Goal: Complete application form: Complete application form

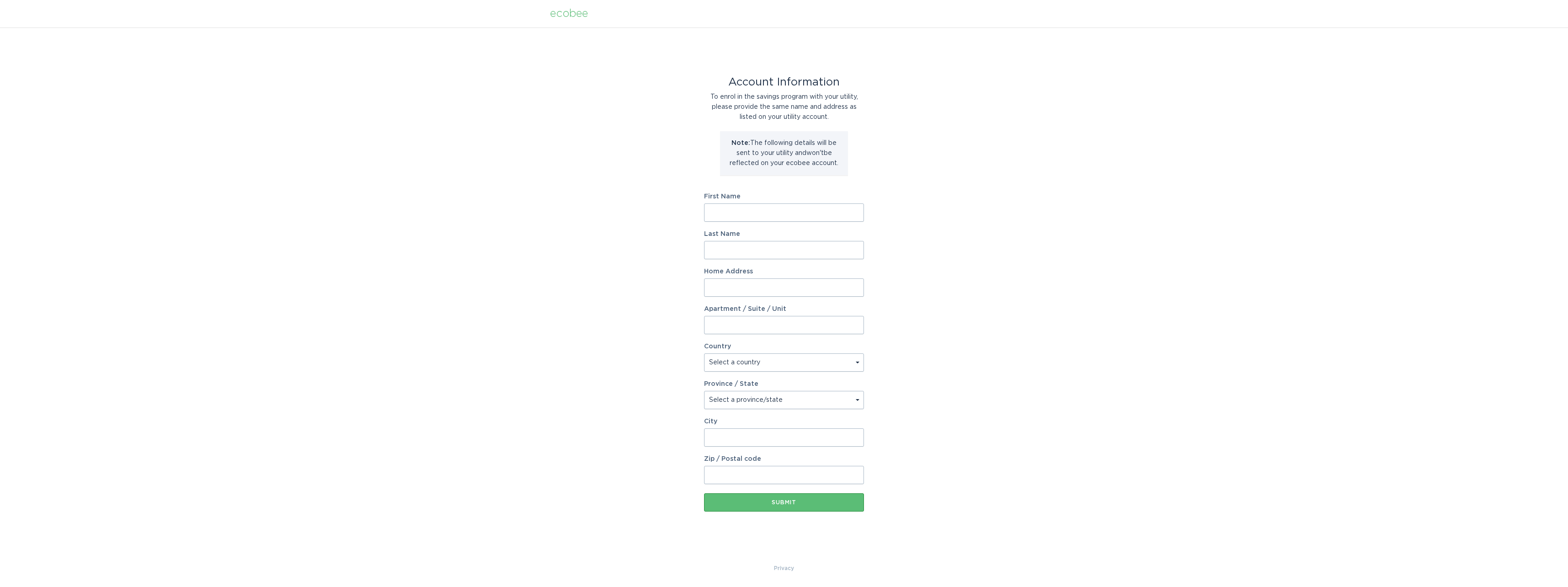
click at [732, 212] on input "First Name" at bounding box center [784, 213] width 160 height 18
type input "David"
type input "Tirsch"
type input "5900 Rustling Oaks Drive"
select select "US"
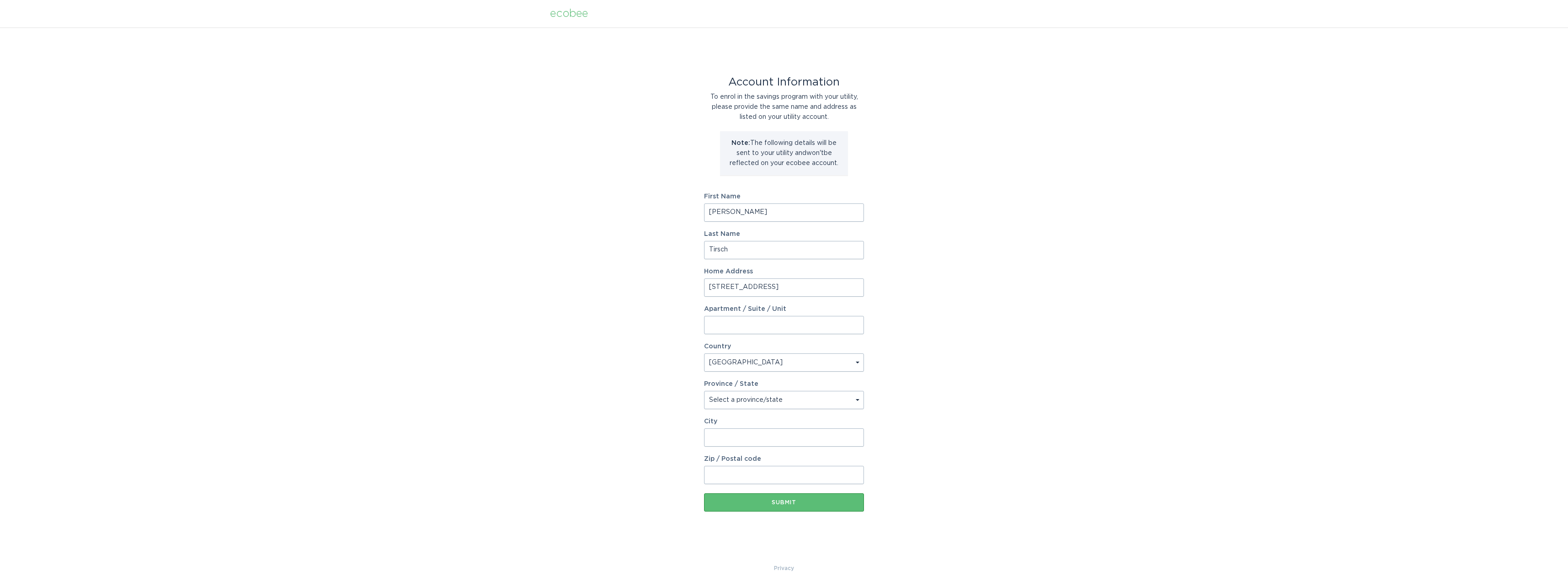
select select "CA"
type input "Agoura Hills"
type input "91301"
click at [782, 505] on button "Submit" at bounding box center [784, 502] width 160 height 18
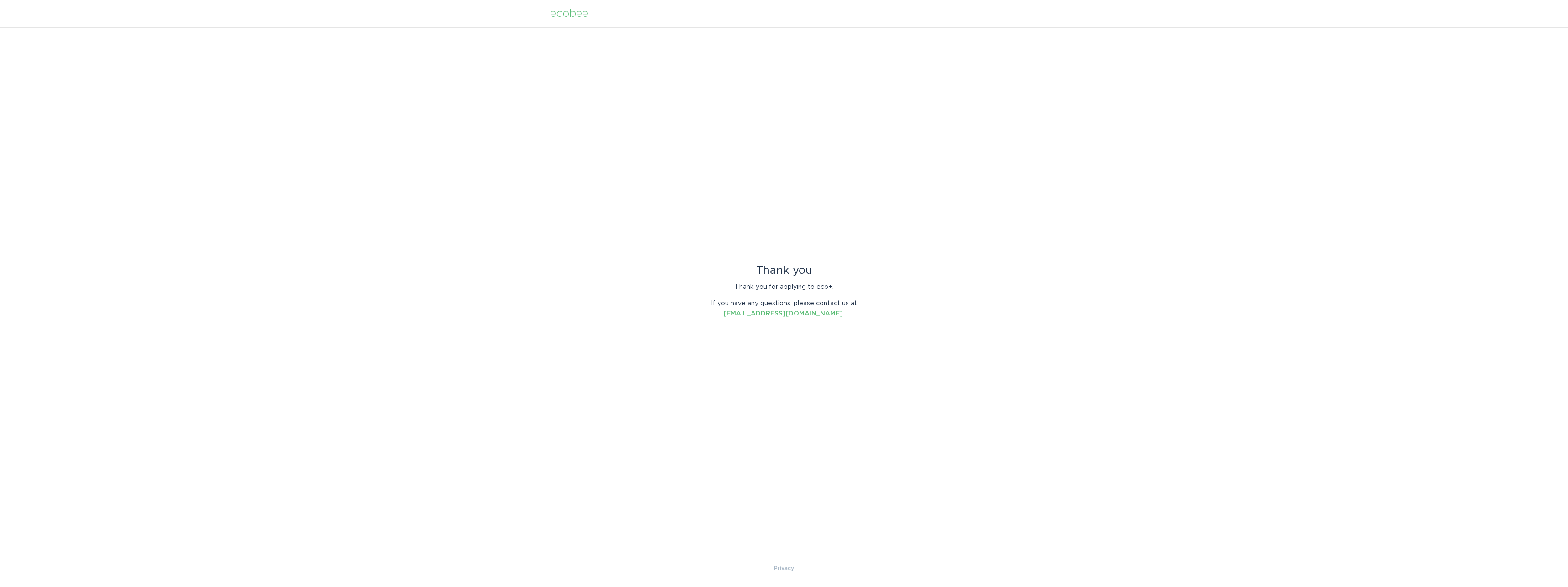
click at [757, 313] on link "energyservices@ecobee.com" at bounding box center [783, 314] width 119 height 7
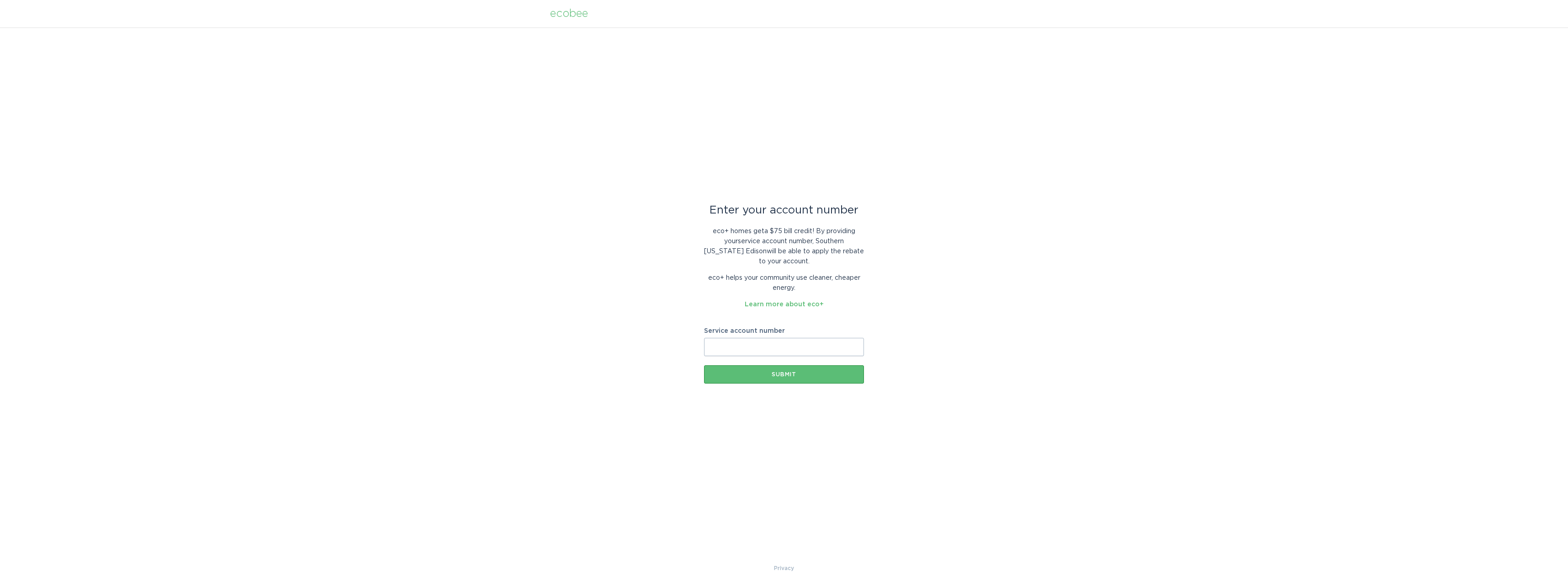
click at [744, 345] on input "Service account number" at bounding box center [784, 347] width 160 height 18
click at [760, 346] on input "Service account number" at bounding box center [784, 347] width 160 height 18
type input "700056276717"
click at [768, 368] on button "Submit" at bounding box center [784, 374] width 160 height 18
